Goal: Transaction & Acquisition: Purchase product/service

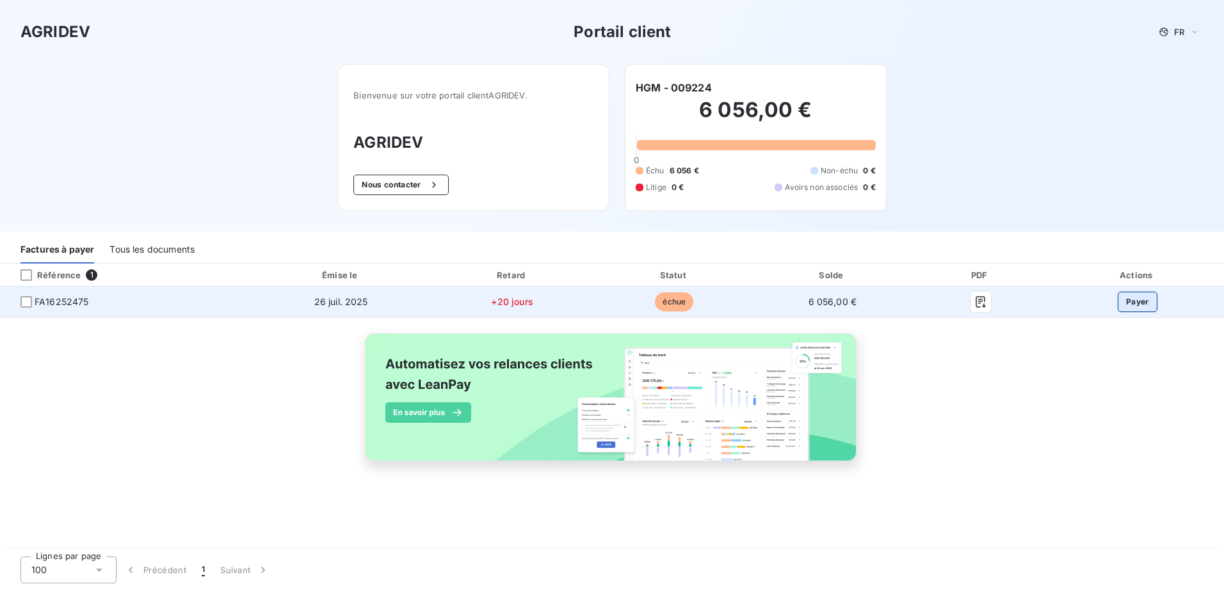
click at [1143, 300] on button "Payer" at bounding box center [1138, 302] width 40 height 20
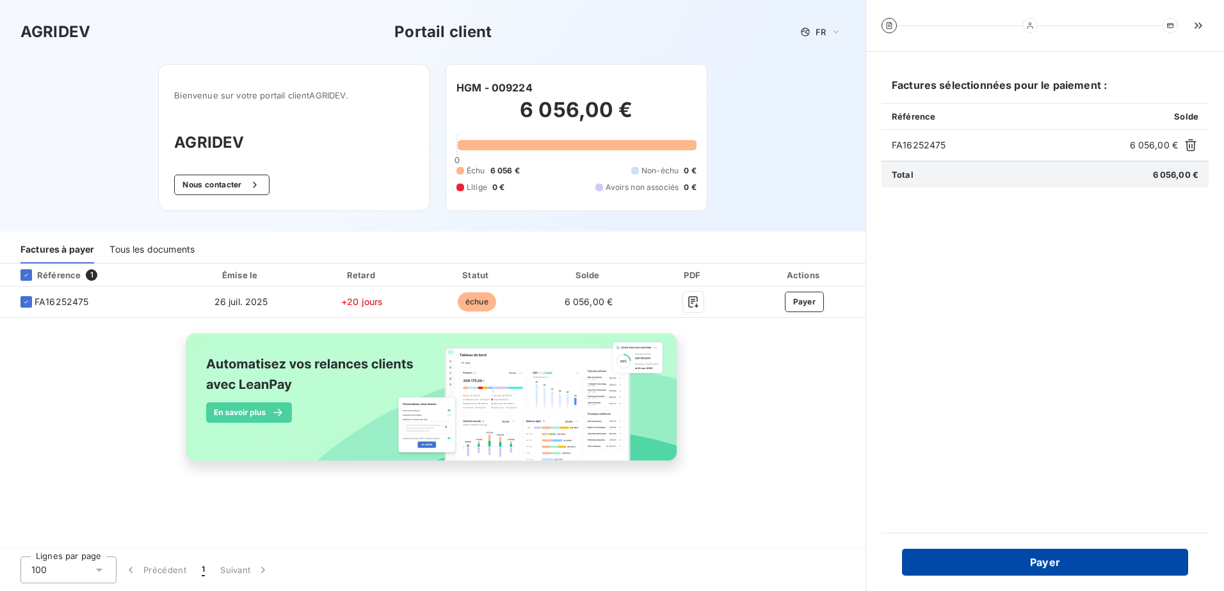
click at [1048, 559] on button "Payer" at bounding box center [1045, 562] width 286 height 27
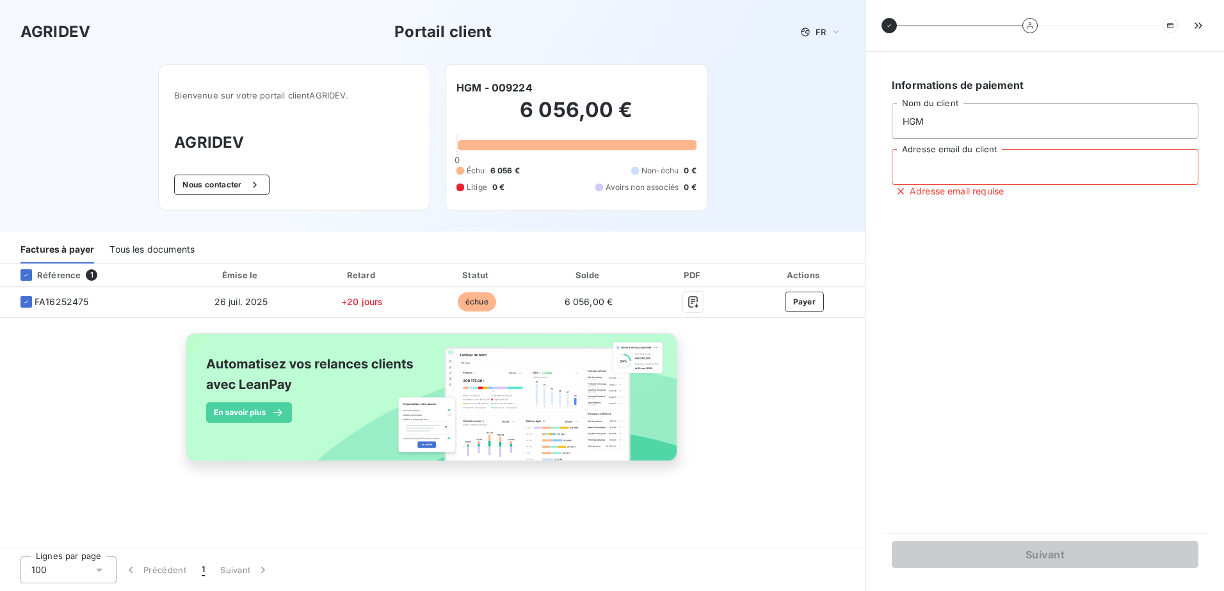
click at [920, 168] on input "Adresse email du client" at bounding box center [1045, 167] width 307 height 36
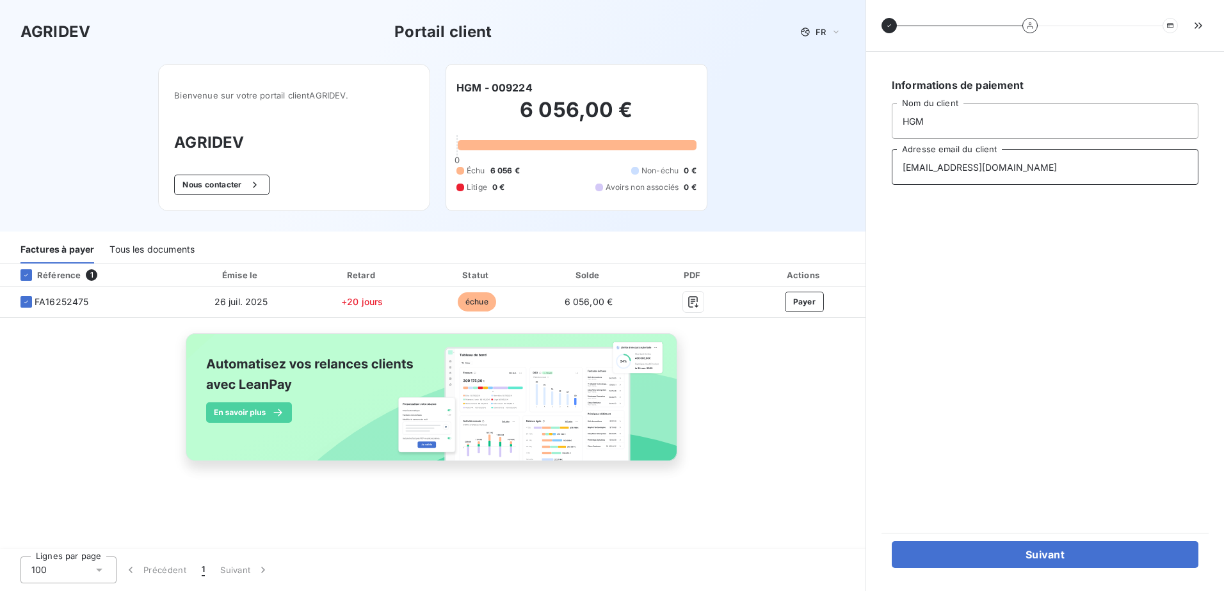
click at [1013, 166] on input "[EMAIL_ADDRESS][DOMAIN_NAME]" at bounding box center [1045, 167] width 307 height 36
drag, startPoint x: 1010, startPoint y: 166, endPoint x: 947, endPoint y: 172, distance: 63.6
click at [947, 172] on input "[EMAIL_ADDRESS][DOMAIN_NAME]" at bounding box center [1045, 167] width 307 height 36
type input "[EMAIL_ADDRESS][DOMAIN_NAME]"
drag, startPoint x: 1010, startPoint y: 170, endPoint x: 887, endPoint y: 186, distance: 123.9
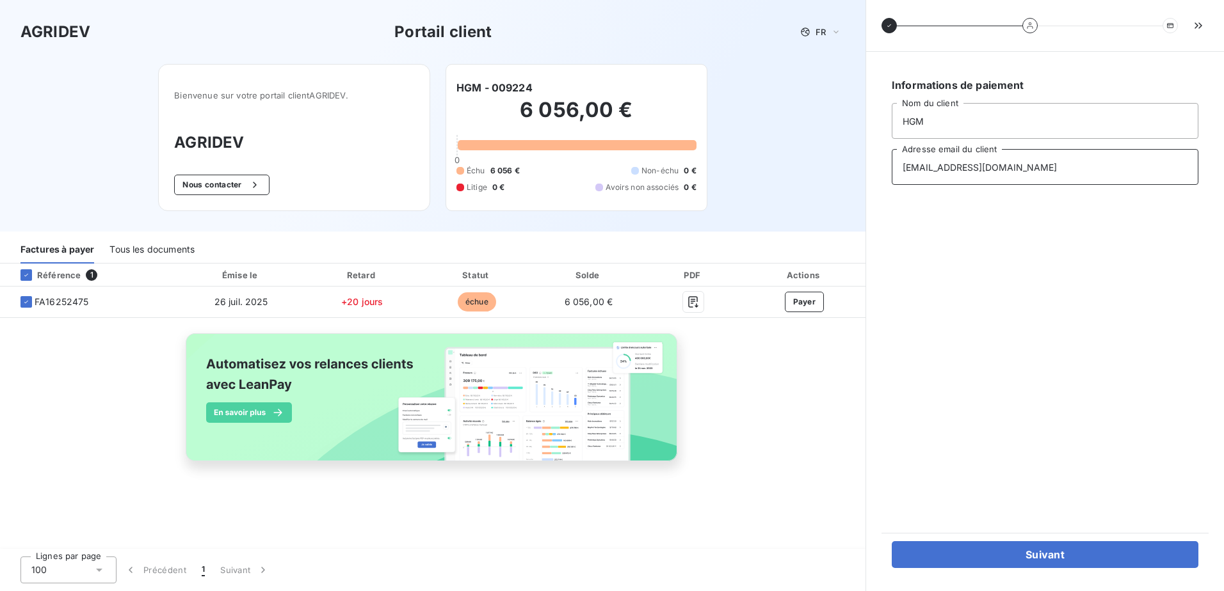
click at [887, 186] on div "Informations de paiement HGM Nom du client [EMAIL_ADDRESS][DOMAIN_NAME] Adresse…" at bounding box center [1044, 292] width 327 height 451
click at [1009, 382] on div "Informations de paiement HGM Nom du client [EMAIL_ADDRESS][DOMAIN_NAME] Adresse…" at bounding box center [1044, 292] width 327 height 451
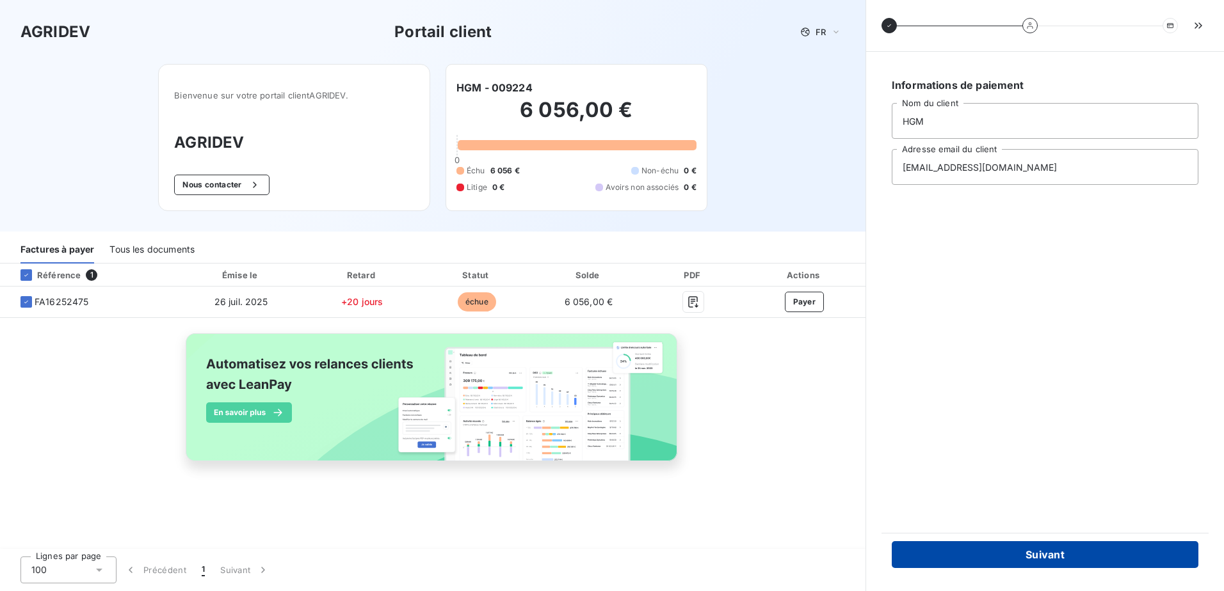
click at [1047, 556] on button "Suivant" at bounding box center [1045, 555] width 307 height 27
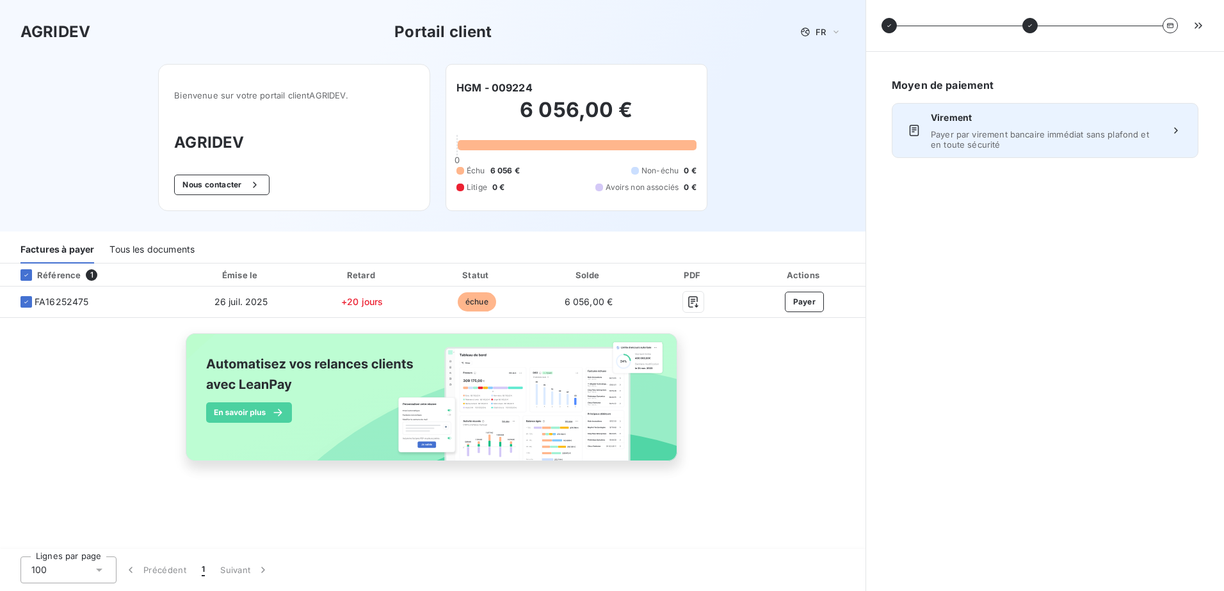
click at [1050, 139] on span "Payer par virement bancaire immédiat sans plafond et en toute sécurité" at bounding box center [1045, 139] width 229 height 20
